Goal: Information Seeking & Learning: Learn about a topic

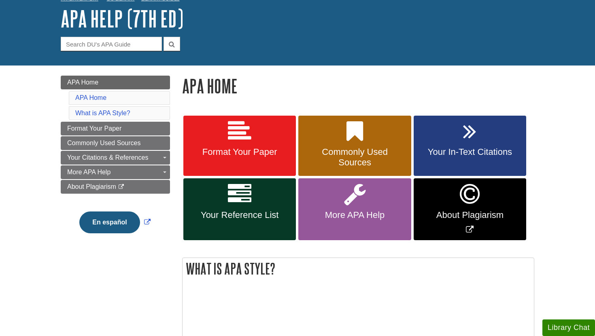
scroll to position [53, 0]
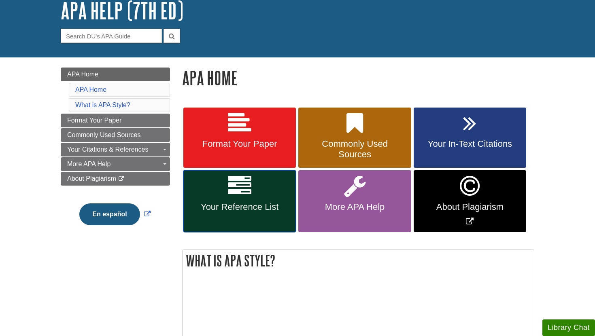
click at [264, 221] on link "Your Reference List" at bounding box center [239, 201] width 112 height 62
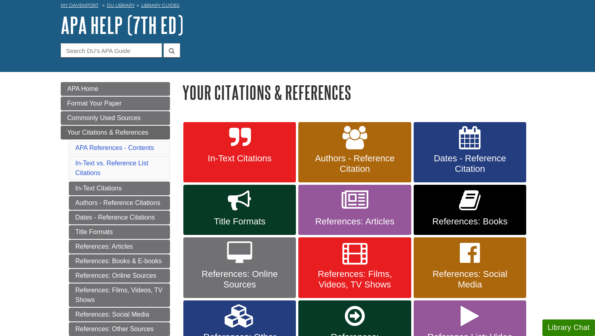
scroll to position [51, 0]
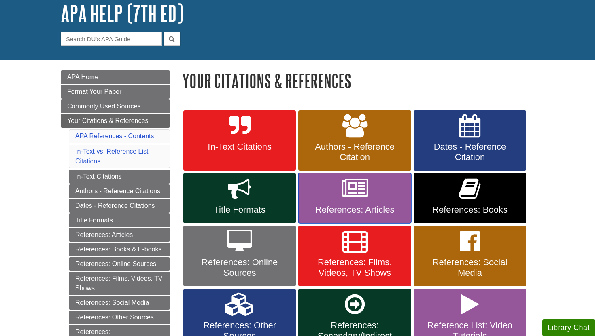
click at [367, 202] on link "References: Articles" at bounding box center [354, 198] width 112 height 50
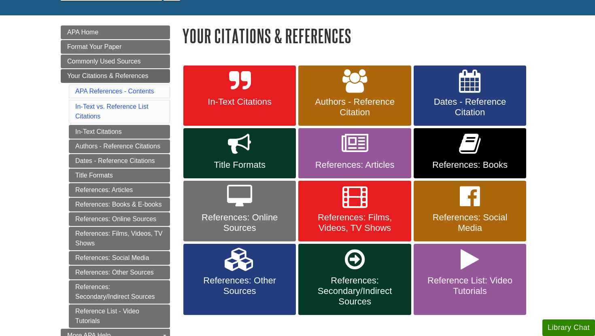
scroll to position [109, 0]
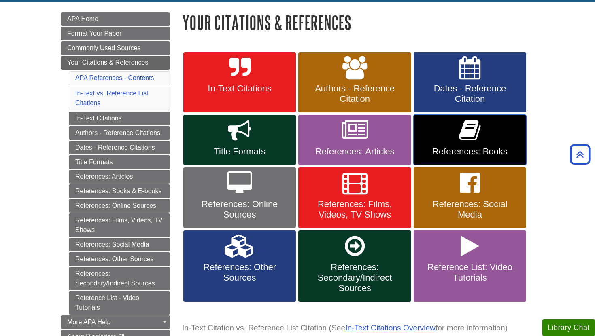
click at [495, 140] on link "References: Books" at bounding box center [470, 140] width 112 height 50
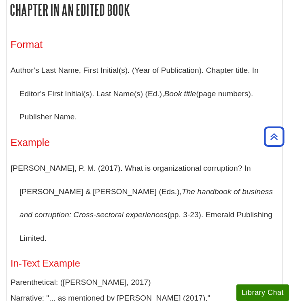
scroll to position [1543, 0]
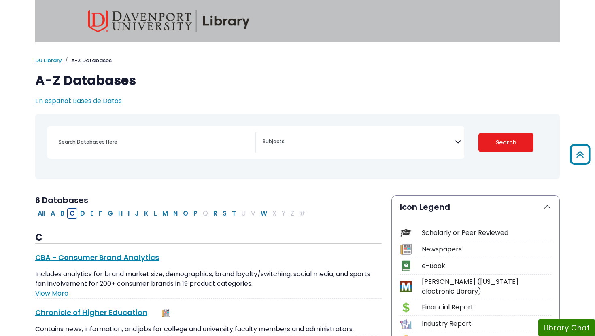
select select "Database Subject Filter"
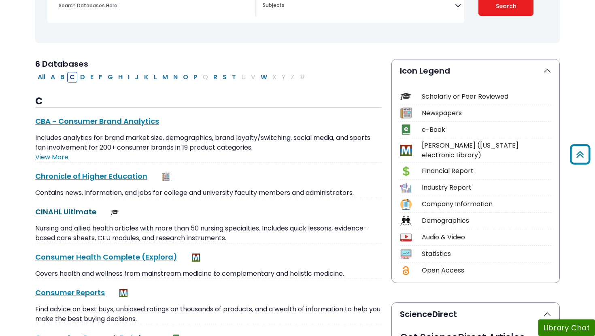
click at [82, 212] on link "CINAHL Ultimate This link opens in a new window" at bounding box center [65, 212] width 61 height 10
